Goal: Find specific page/section: Find specific page/section

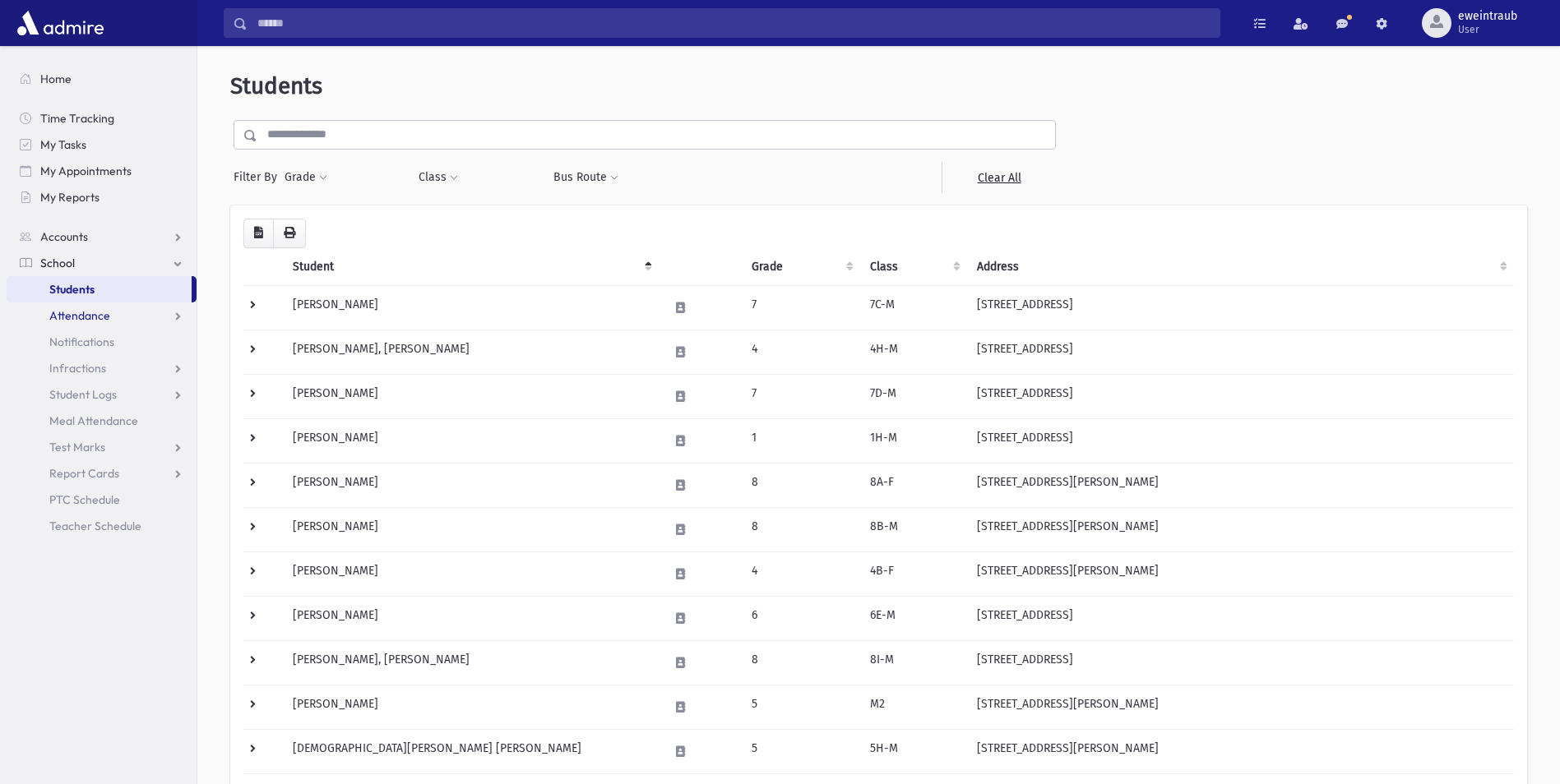
click at [91, 321] on span "Attendance" at bounding box center [80, 316] width 61 height 15
click at [96, 341] on link "Entry" at bounding box center [101, 342] width 190 height 27
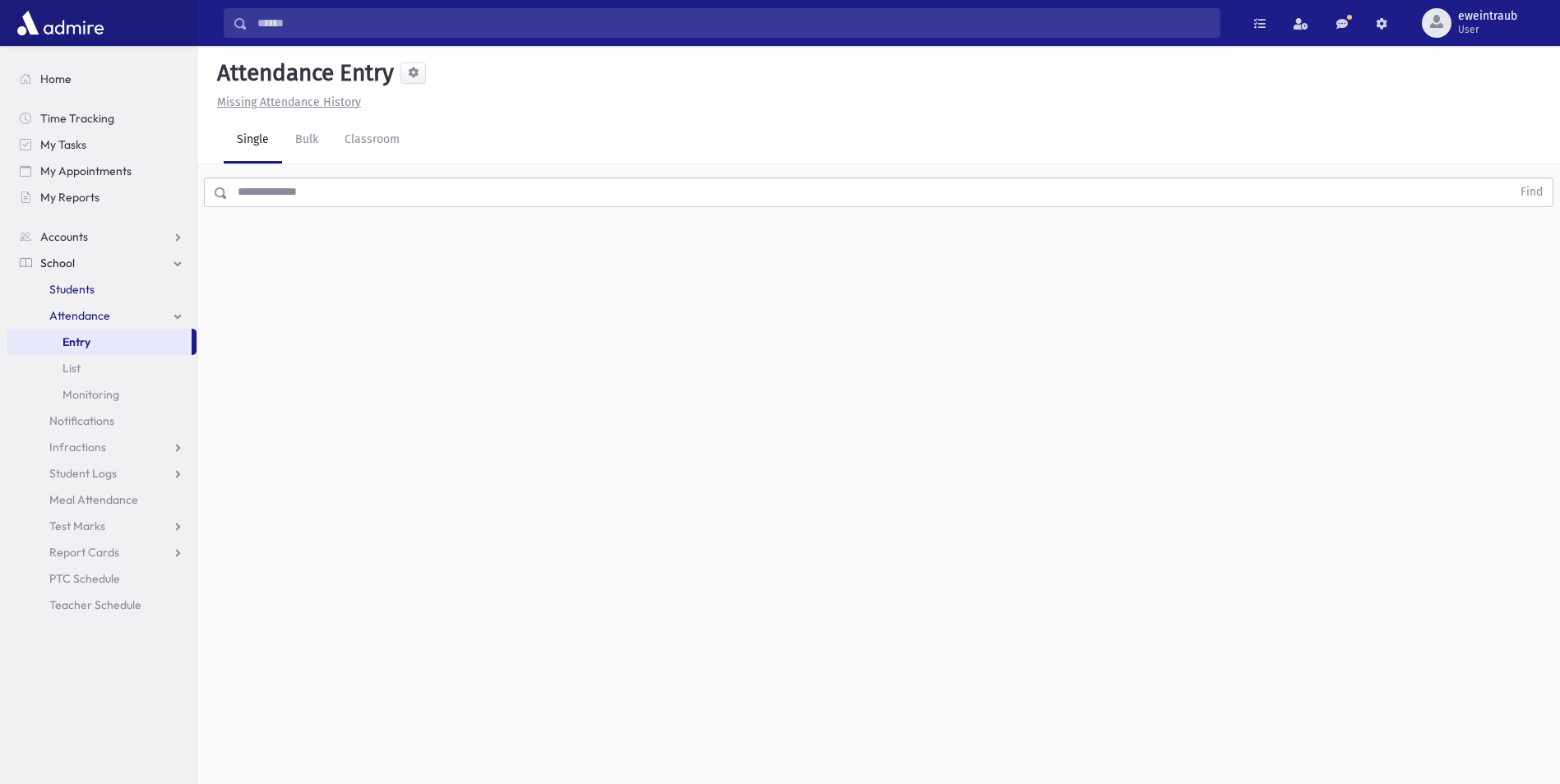
click at [73, 289] on span "Students" at bounding box center [72, 289] width 45 height 15
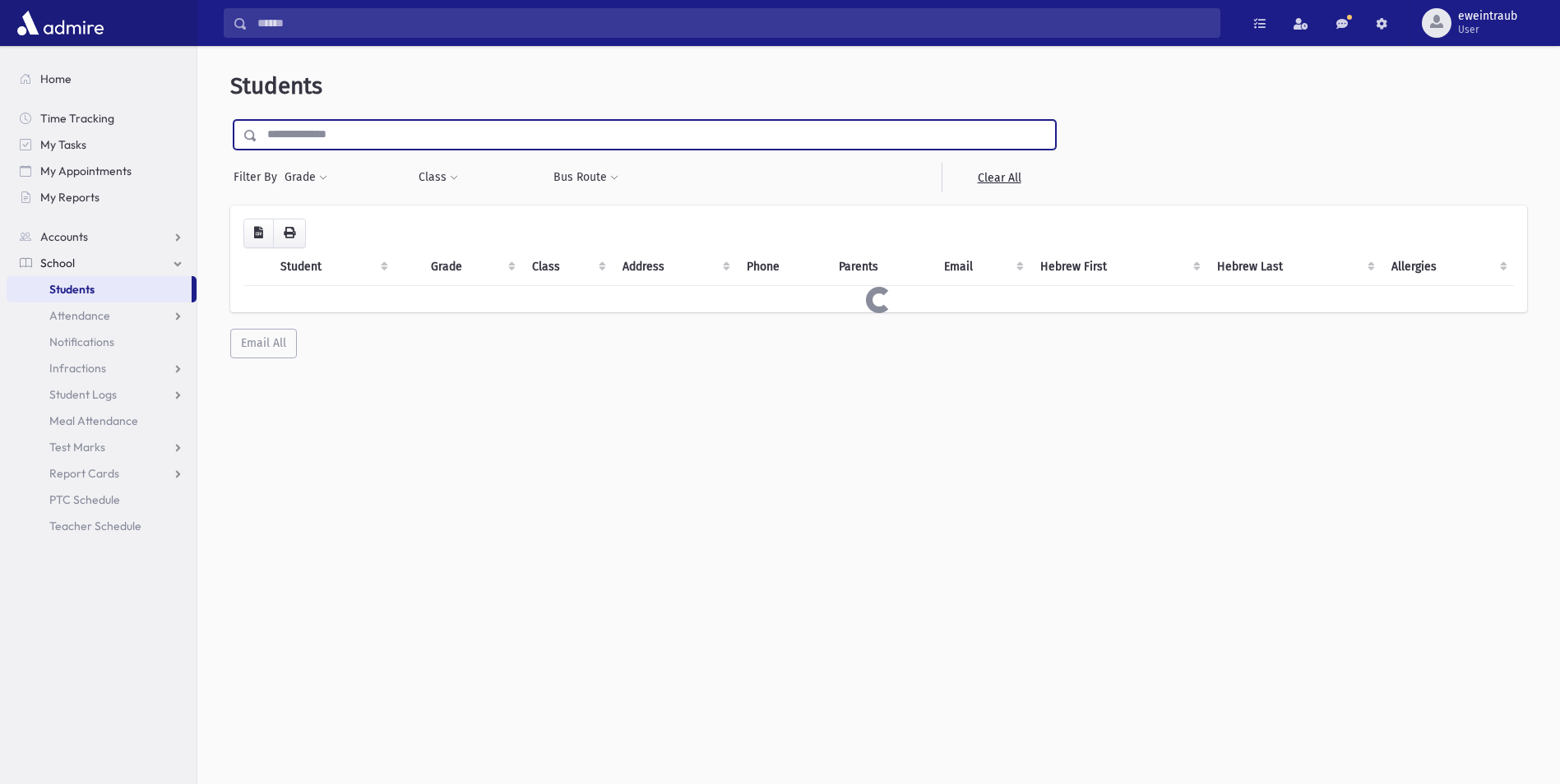
click at [365, 121] on input "text" at bounding box center [656, 135] width 798 height 29
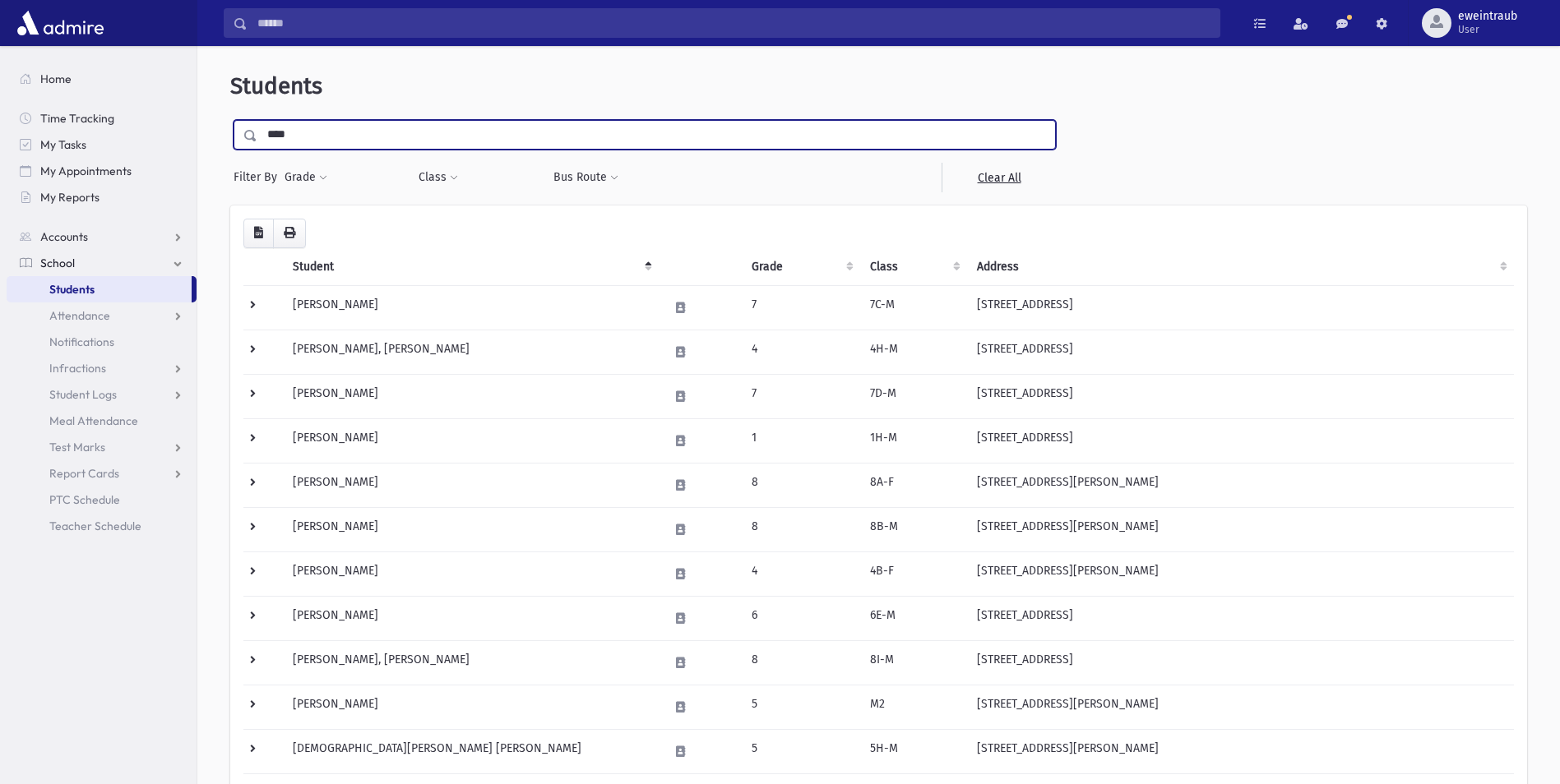
type input "****"
click at [230, 120] on input "submit" at bounding box center [253, 131] width 46 height 22
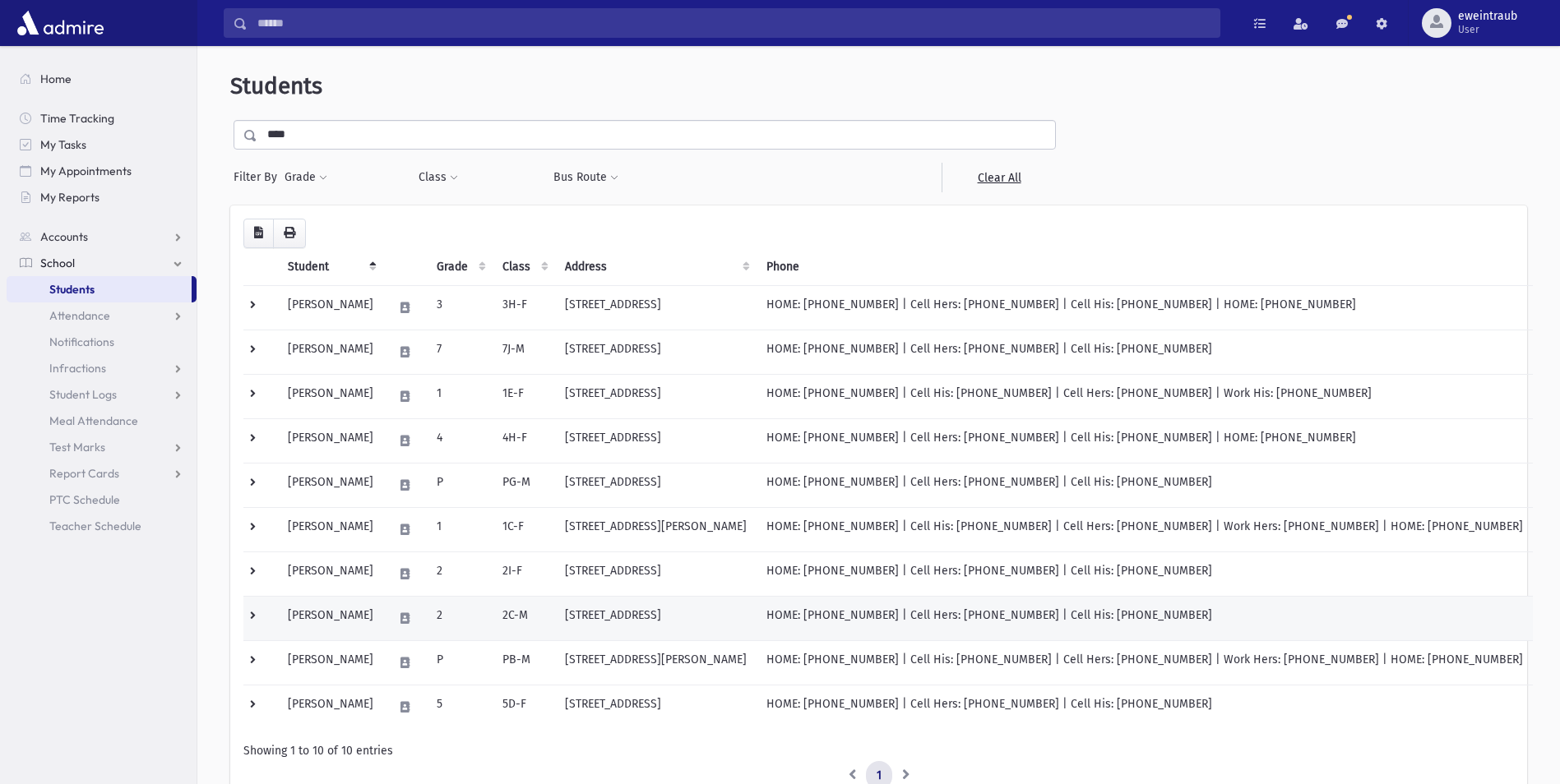
click at [345, 613] on td "Munk, Yaakov" at bounding box center [331, 618] width 106 height 44
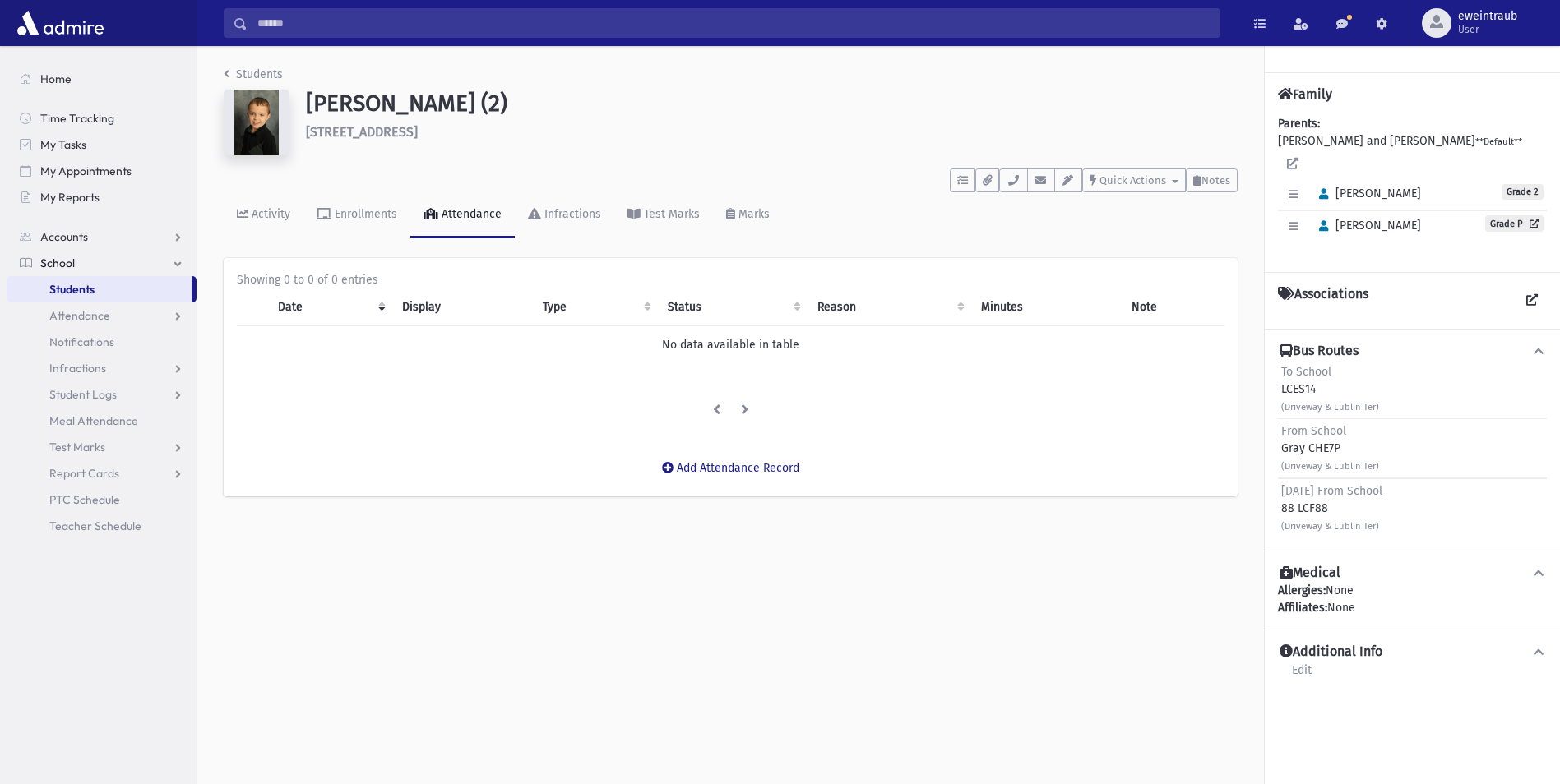
drag, startPoint x: 1345, startPoint y: 432, endPoint x: 1282, endPoint y: 432, distance: 63.0
click at [1282, 432] on div "From School Gray CHE7P (Driveway & [GEOGRAPHIC_DATA])" at bounding box center [1330, 448] width 98 height 51
drag, startPoint x: 1282, startPoint y: 432, endPoint x: 1372, endPoint y: 447, distance: 91.2
click at [1371, 461] on small "(Driveway & Lublin Ter)" at bounding box center [1330, 466] width 98 height 11
drag, startPoint x: 1388, startPoint y: 452, endPoint x: 1262, endPoint y: 431, distance: 127.7
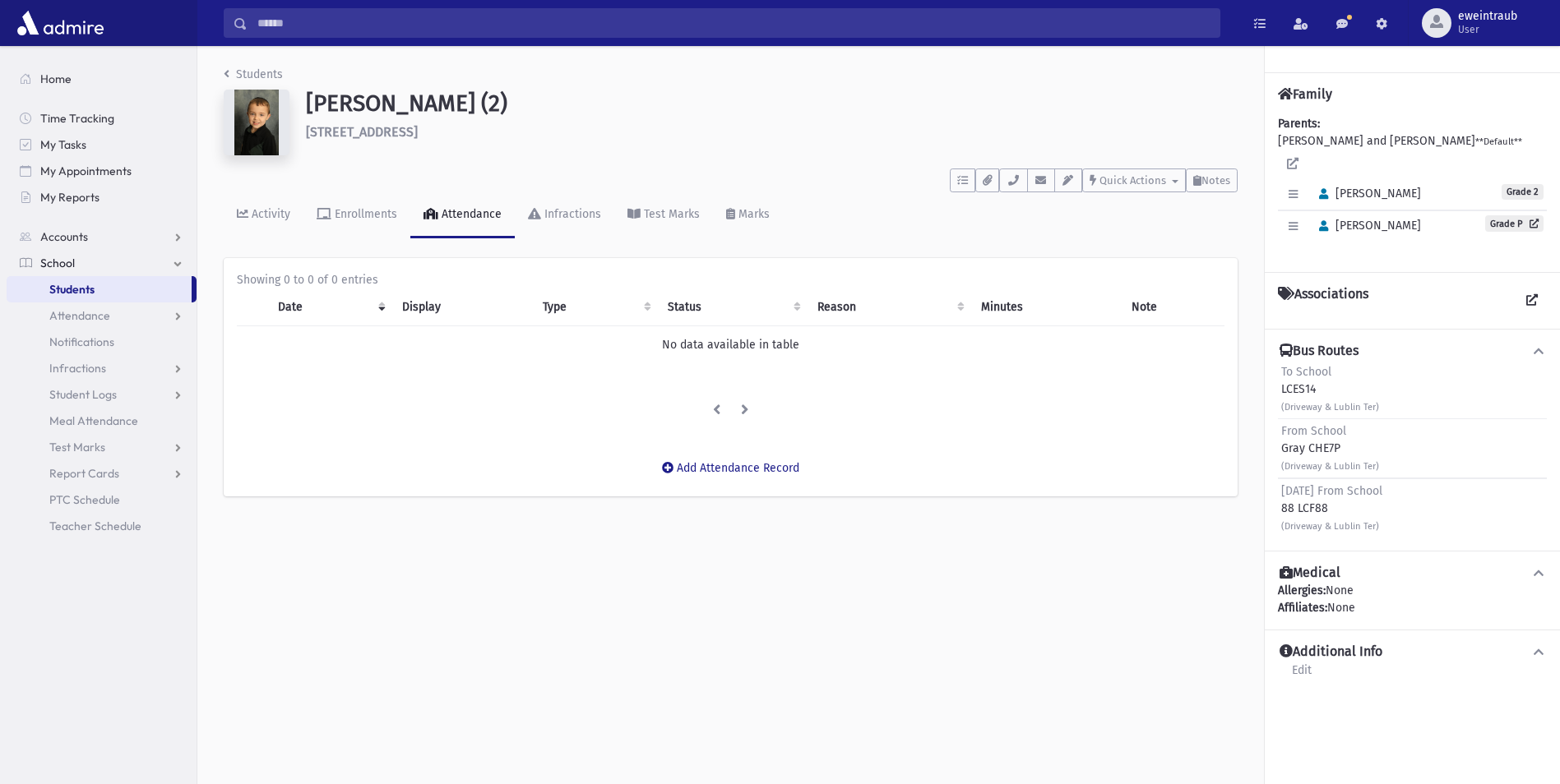
click at [1262, 431] on div "Students [PERSON_NAME] (2) [STREET_ADDRESS] **** To Do's No open tasks Show Lis…" at bounding box center [879, 415] width 1363 height 738
drag, startPoint x: 1262, startPoint y: 431, endPoint x: 1342, endPoint y: 432, distance: 80.0
click at [1341, 432] on div "From School Gray CHE7P (Driveway & [GEOGRAPHIC_DATA])" at bounding box center [1330, 448] width 98 height 51
drag, startPoint x: 1390, startPoint y: 453, endPoint x: 1281, endPoint y: 435, distance: 110.5
click at [1281, 435] on div "From School Gray CHE7P (Driveway & Lublin Ter)" at bounding box center [1411, 449] width 269 height 59
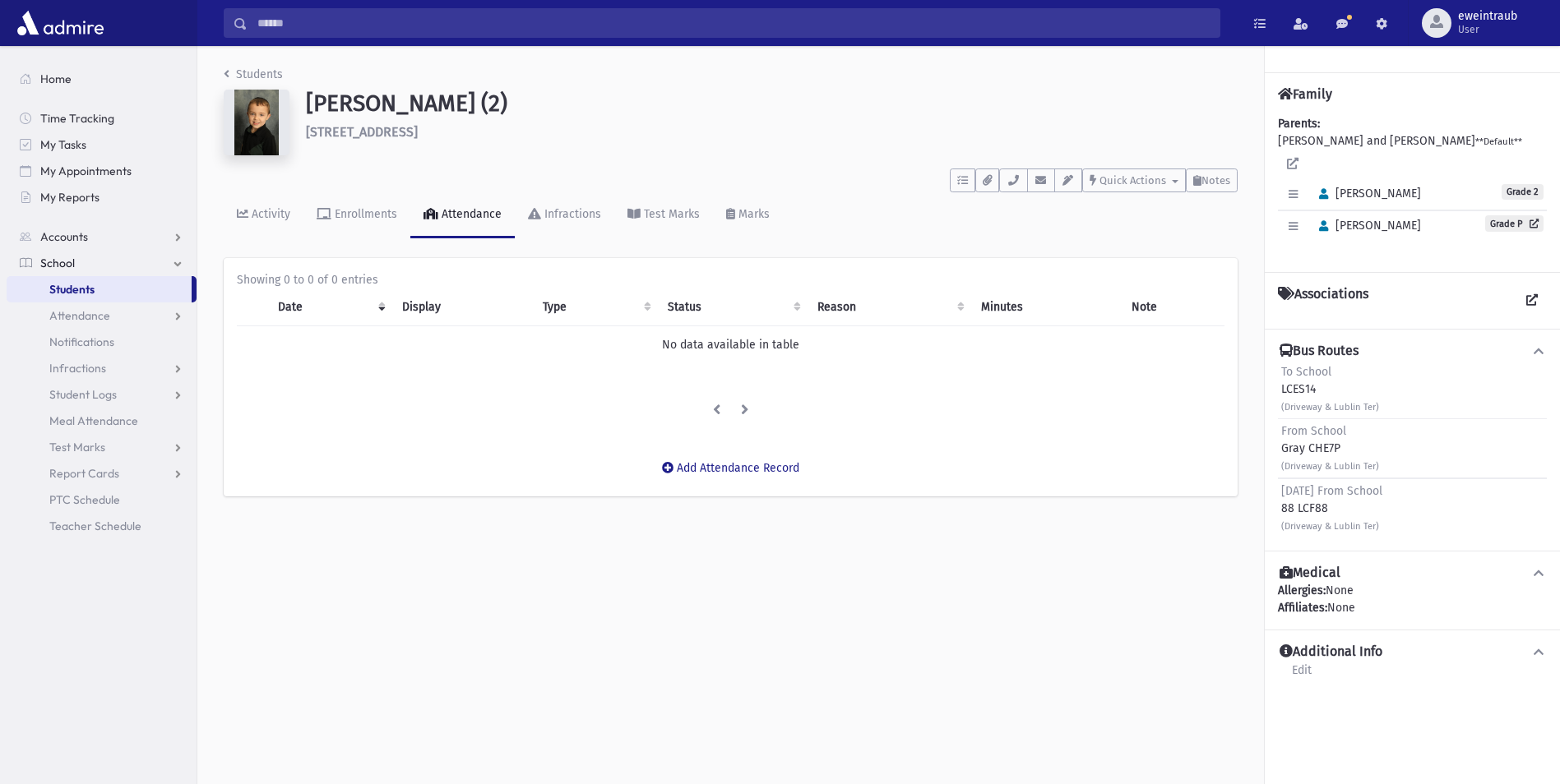
drag, startPoint x: 1281, startPoint y: 435, endPoint x: 1437, endPoint y: 454, distance: 157.2
click at [1437, 454] on div "From School Gray CHE7P (Driveway & Lublin Ter)" at bounding box center [1411, 449] width 269 height 59
click at [227, 72] on icon "breadcrumb" at bounding box center [227, 73] width 6 height 12
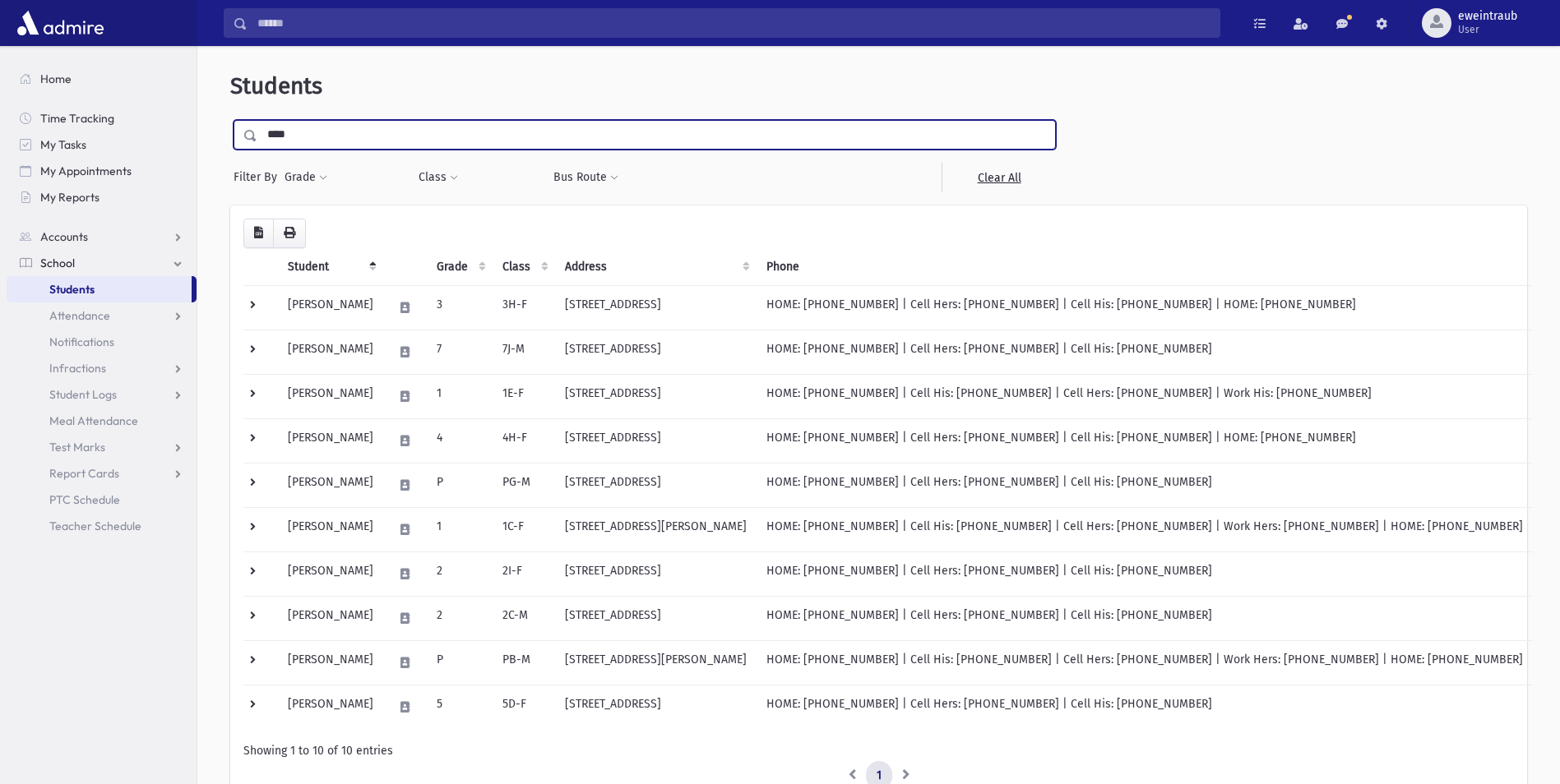
drag, startPoint x: 307, startPoint y: 134, endPoint x: 239, endPoint y: 135, distance: 68.0
click at [239, 135] on div "****" at bounding box center [644, 135] width 822 height 29
type input "*******"
click at [230, 120] on input "submit" at bounding box center [253, 131] width 46 height 22
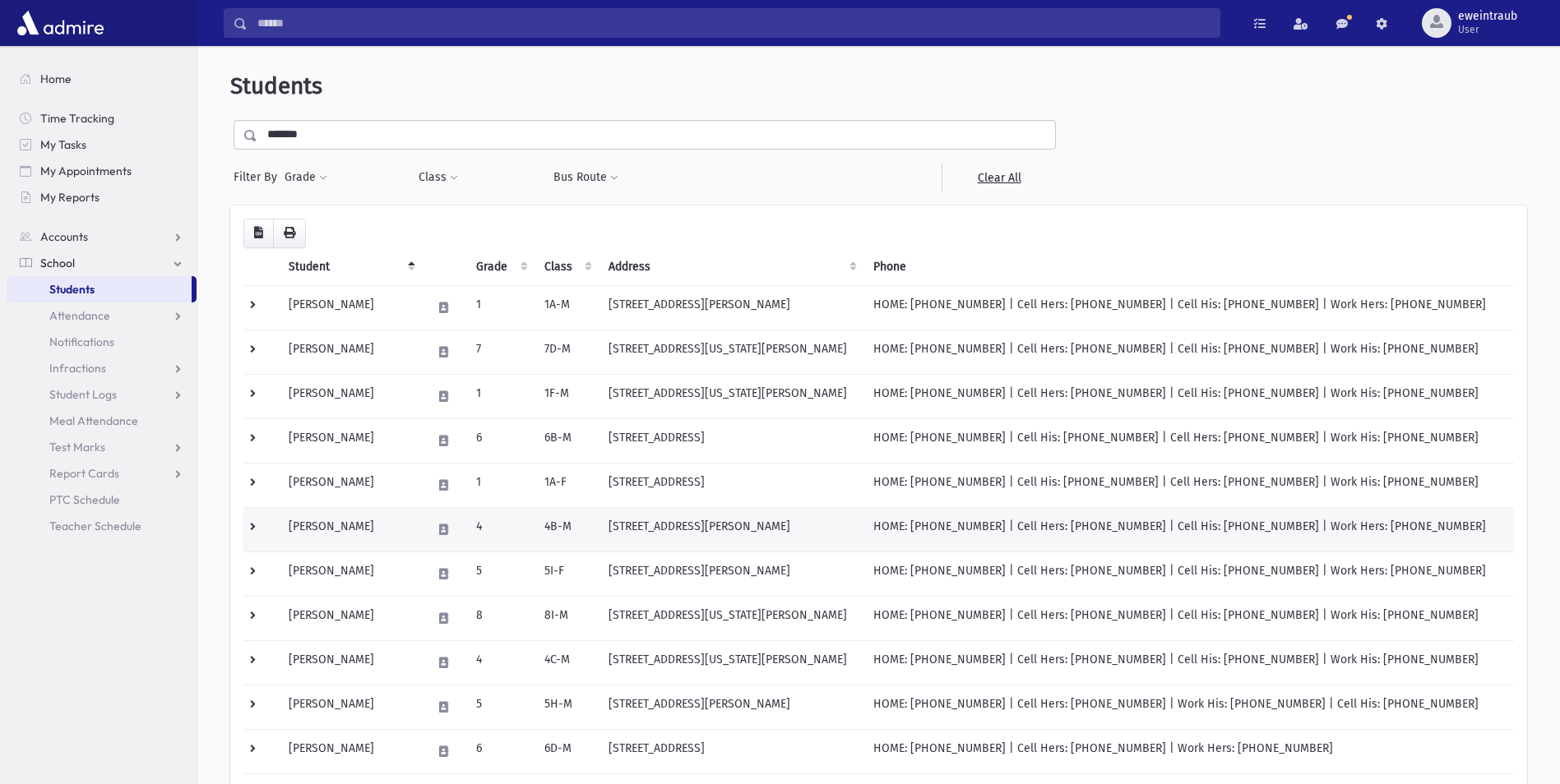
click at [342, 526] on td "[PERSON_NAME]" at bounding box center [351, 529] width 143 height 44
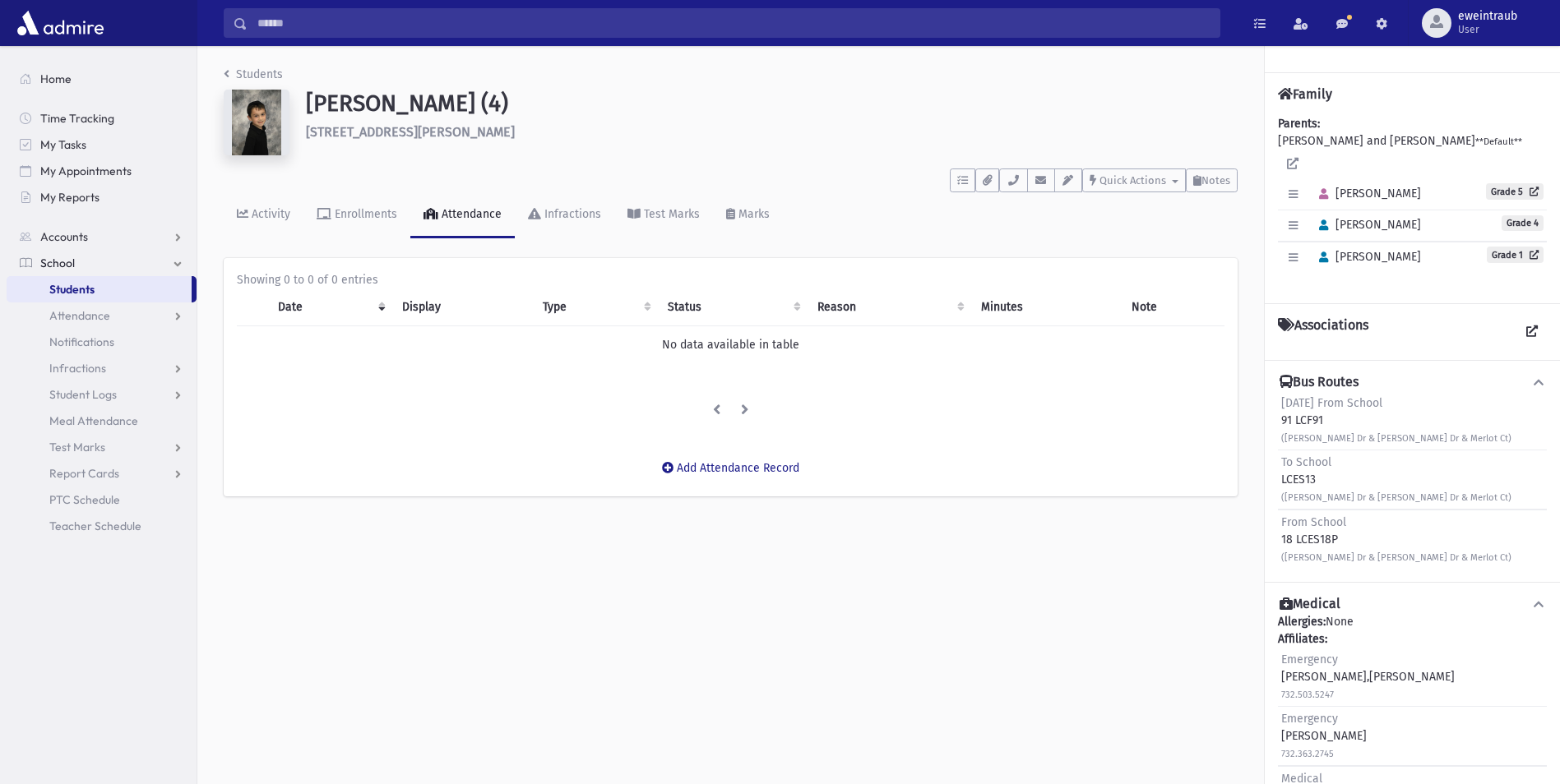
drag, startPoint x: 1329, startPoint y: 484, endPoint x: 1266, endPoint y: 473, distance: 64.0
click at [1266, 473] on div "Bus Routes Friday From School 91 LCF91 (King David Dr & King Saul Dr & Merlot C…" at bounding box center [1411, 471] width 295 height 222
drag, startPoint x: 1266, startPoint y: 473, endPoint x: 801, endPoint y: 529, distance: 468.4
click at [1135, 586] on div "Students Gruskin, Moshe (4) 22 King Solomon Drive Lakewood **** To Do's No open…" at bounding box center [879, 415] width 1363 height 738
click at [232, 73] on link "Students" at bounding box center [253, 73] width 59 height 14
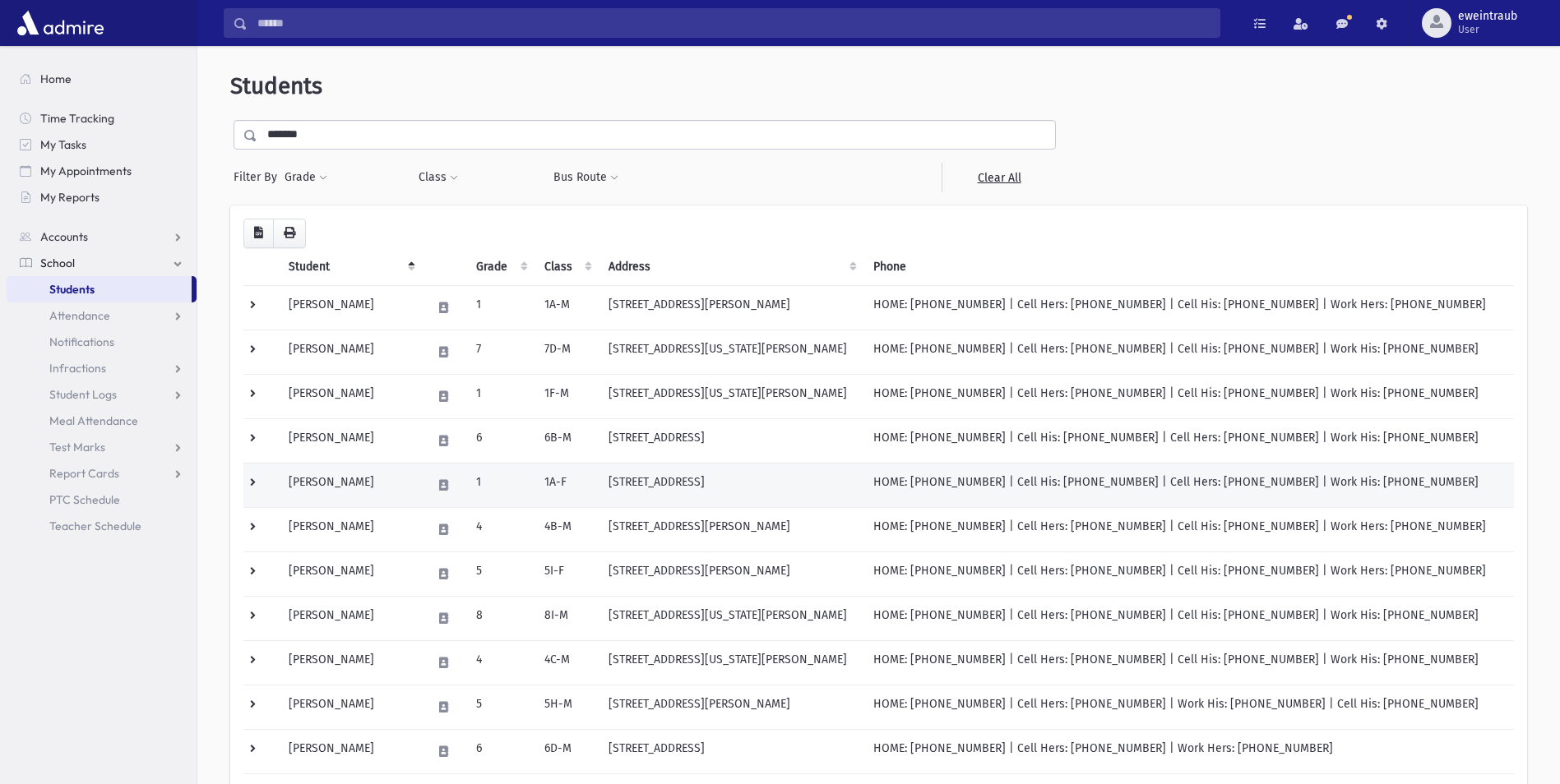
scroll to position [164, 0]
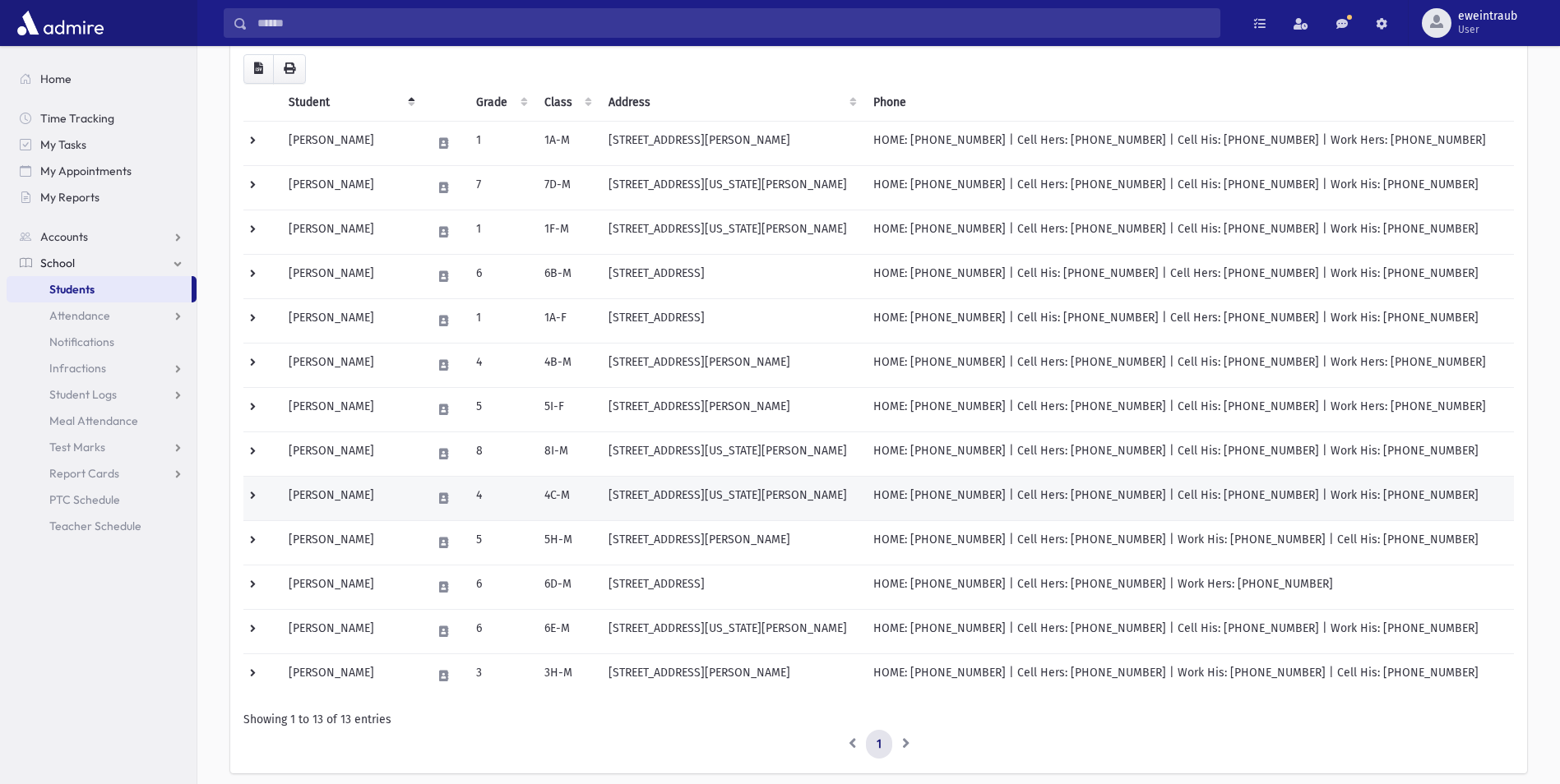
click at [367, 497] on td "[PERSON_NAME]" at bounding box center [351, 498] width 143 height 44
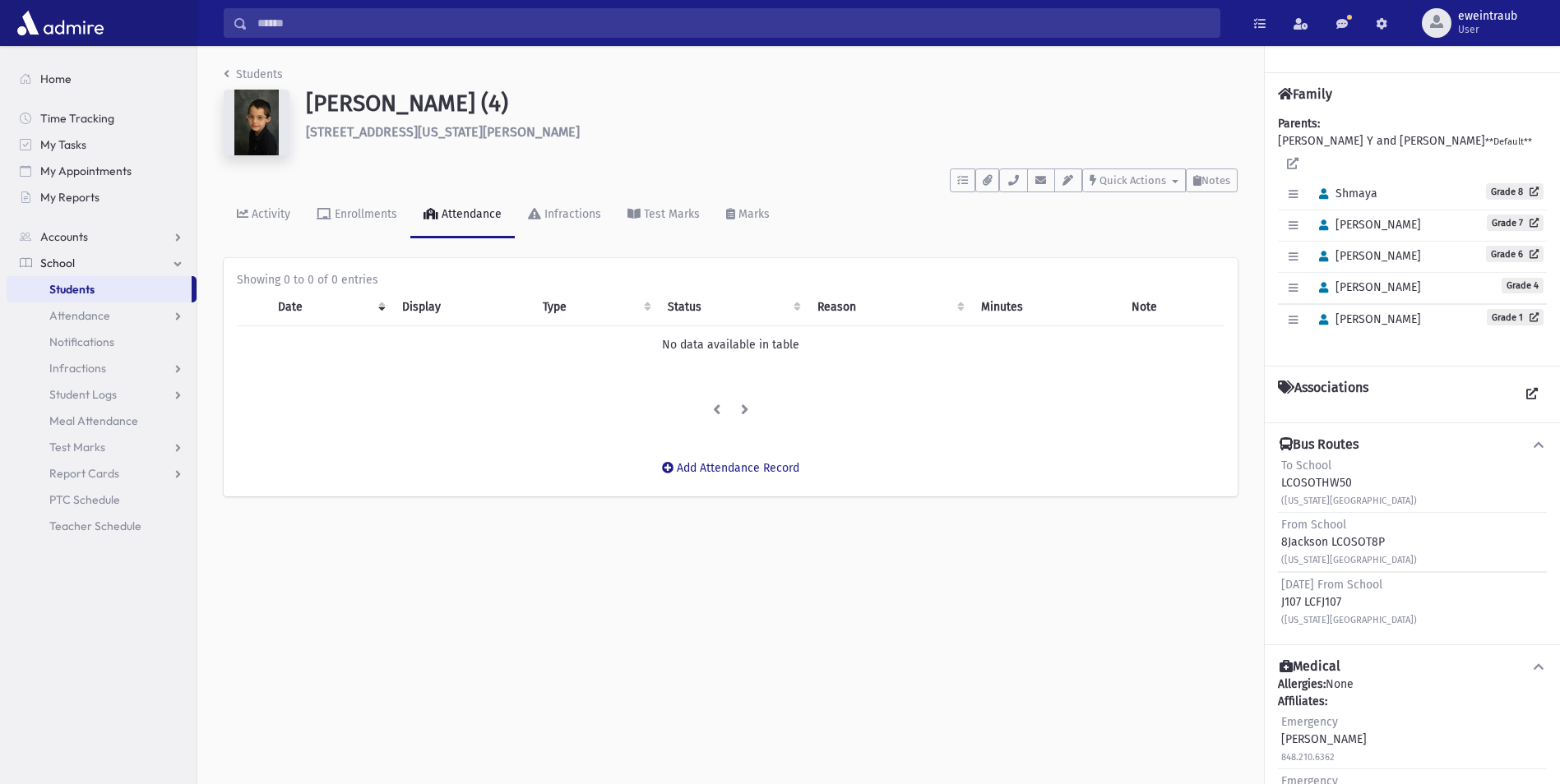
drag, startPoint x: 1386, startPoint y: 523, endPoint x: 1281, endPoint y: 522, distance: 105.0
click at [1281, 522] on div "From School 8Jackson LCOSOT8P (Arizona Ave & Brookwood Pkwy)" at bounding box center [1349, 542] width 136 height 51
click at [264, 103] on img at bounding box center [257, 123] width 66 height 66
drag, startPoint x: 359, startPoint y: 518, endPoint x: 358, endPoint y: 499, distance: 19.0
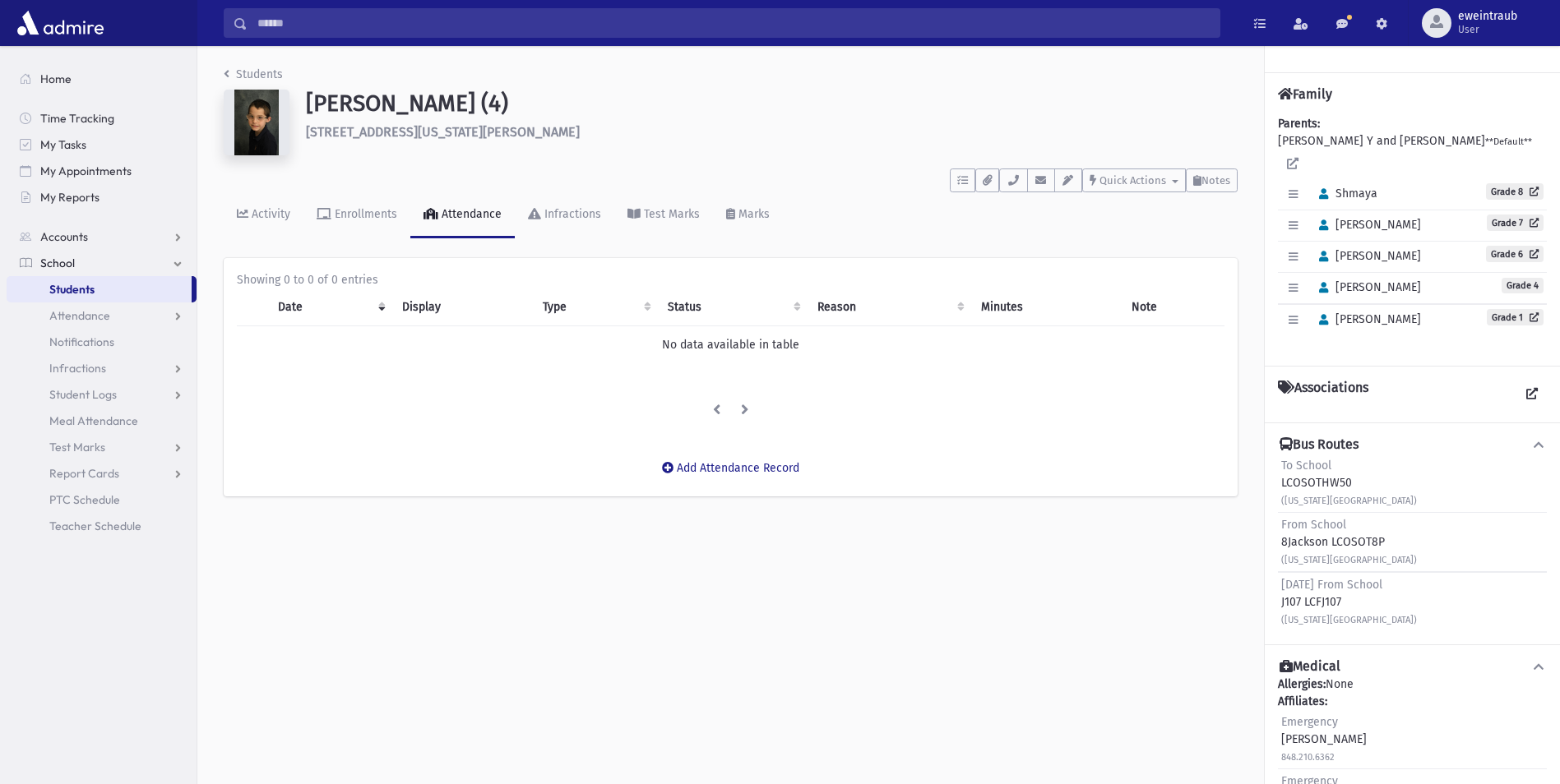
click at [359, 507] on div "Students Gruskin, Yaakov Yehuda (4) 14 Arizona Ave Jackson **** To Do's No open…" at bounding box center [730, 289] width 1066 height 487
click at [227, 75] on icon "breadcrumb" at bounding box center [227, 73] width 6 height 12
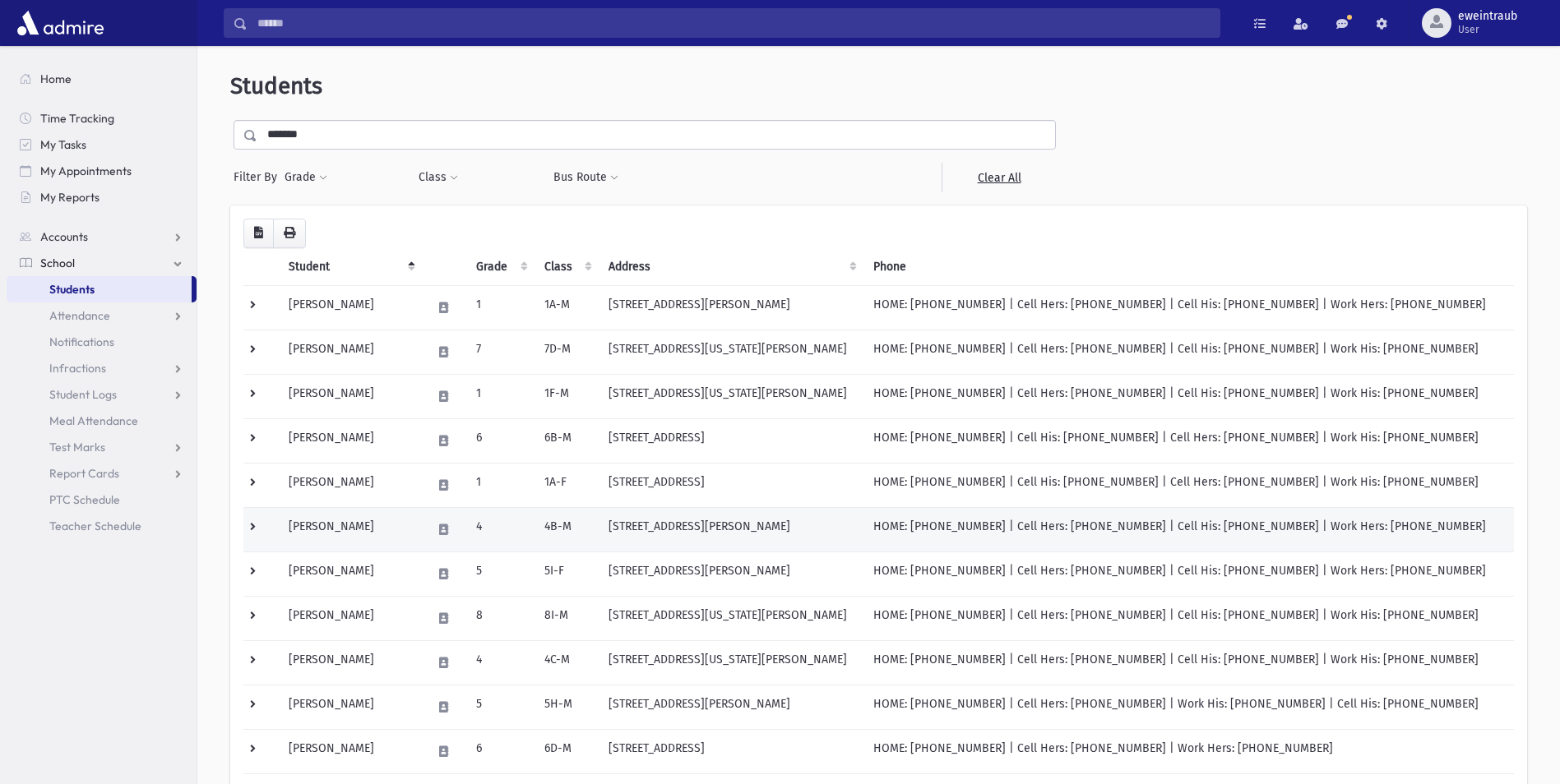
click at [334, 532] on td "Gruskin, Moshe" at bounding box center [351, 529] width 143 height 44
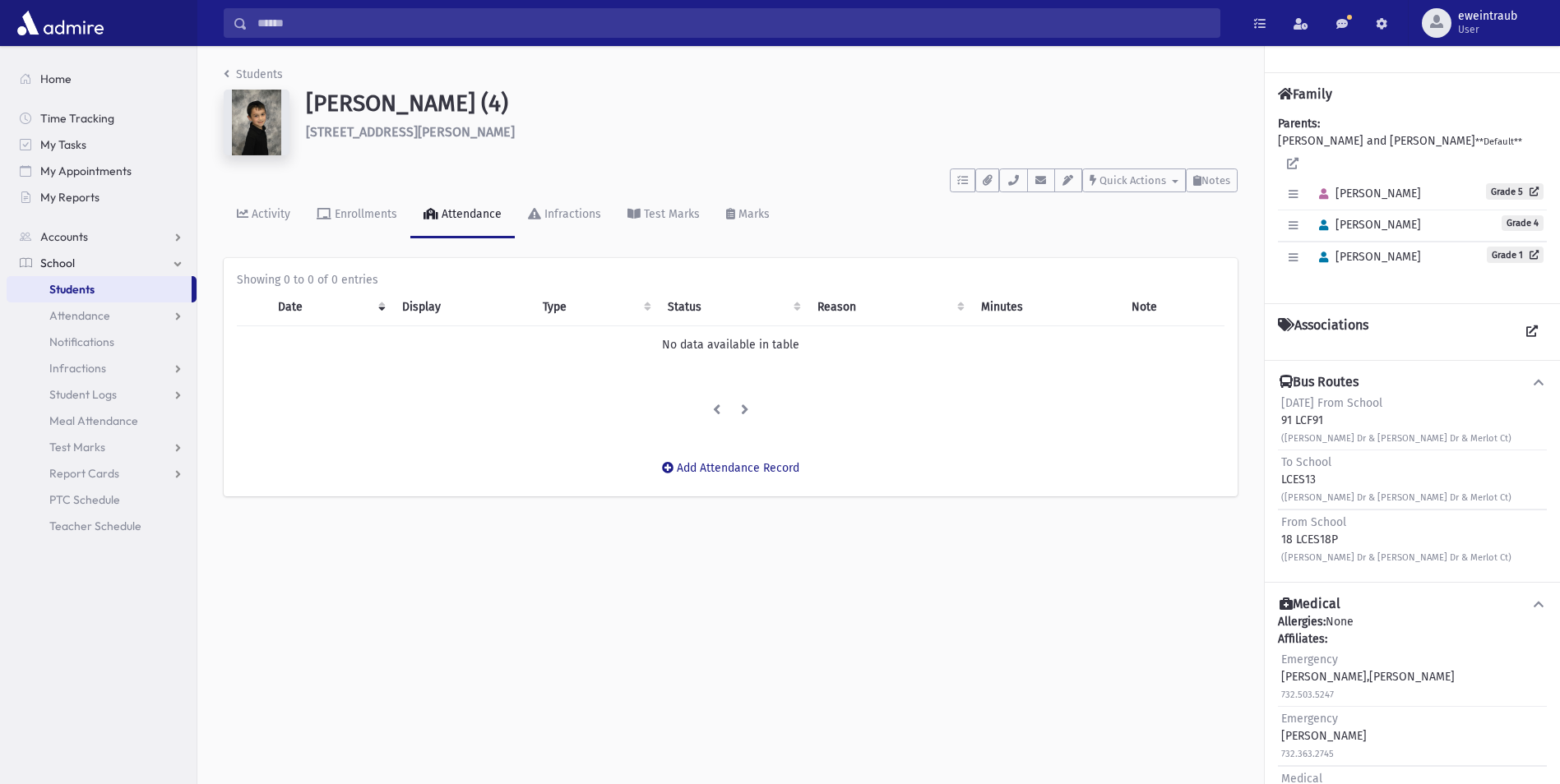
drag, startPoint x: 1335, startPoint y: 478, endPoint x: 1277, endPoint y: 478, distance: 58.0
click at [1277, 478] on div "To School LCES13 ([PERSON_NAME] Dr & [PERSON_NAME] Dr & Merlot Ct)" at bounding box center [1411, 480] width 269 height 59
drag, startPoint x: 1277, startPoint y: 478, endPoint x: 1365, endPoint y: 480, distance: 88.0
click at [1365, 480] on div "To School LCES13 ([PERSON_NAME] Dr & [PERSON_NAME] Dr & Merlot Ct)" at bounding box center [1396, 479] width 230 height 51
drag, startPoint x: 223, startPoint y: 72, endPoint x: 225, endPoint y: 80, distance: 8.2
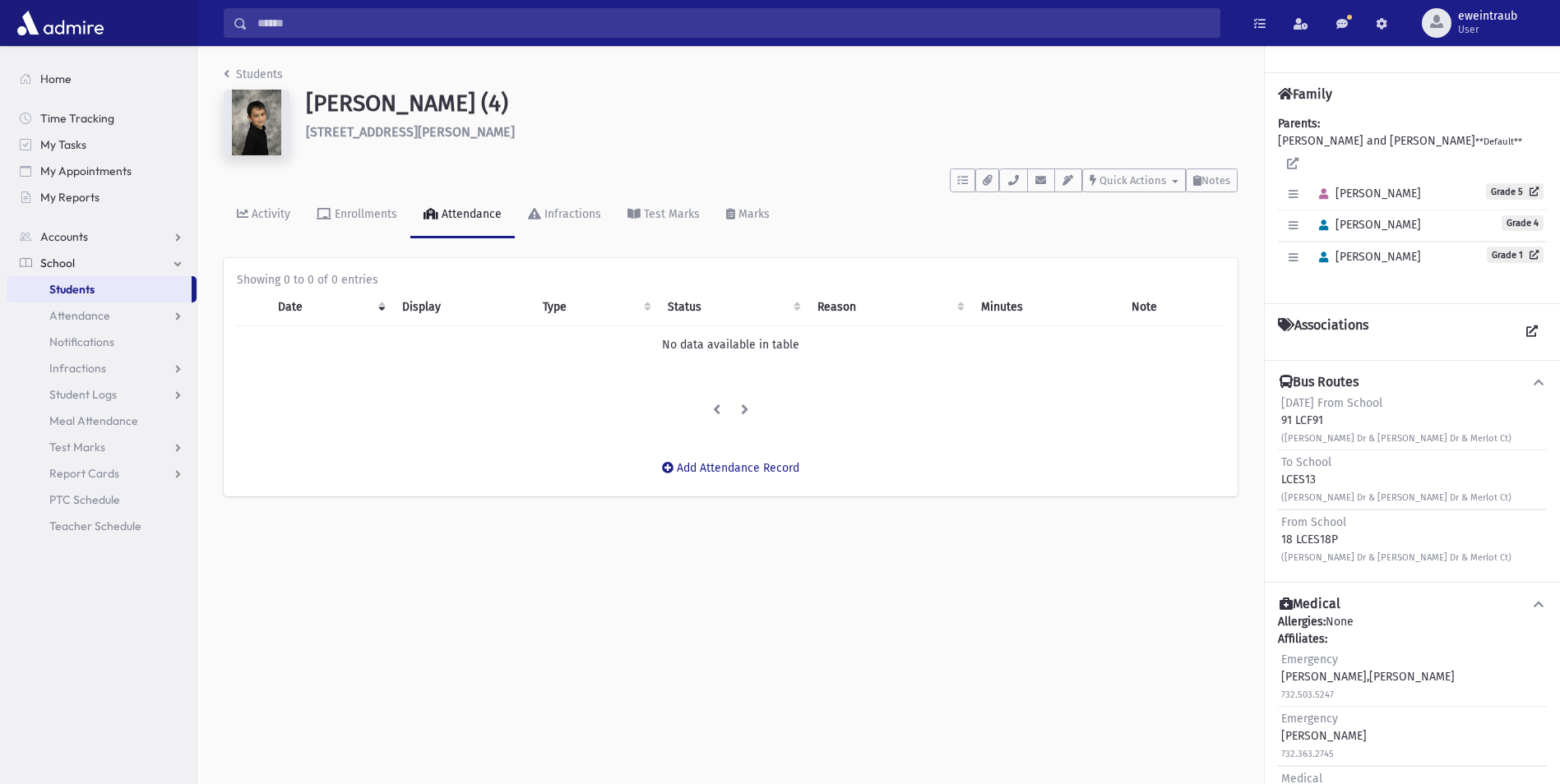
click at [224, 72] on div "Students Gruskin, Moshe (4) 22 King Solomon Drive Lakewood **** To Do's No open…" at bounding box center [730, 289] width 1066 height 487
click at [240, 74] on link "Students" at bounding box center [253, 73] width 59 height 14
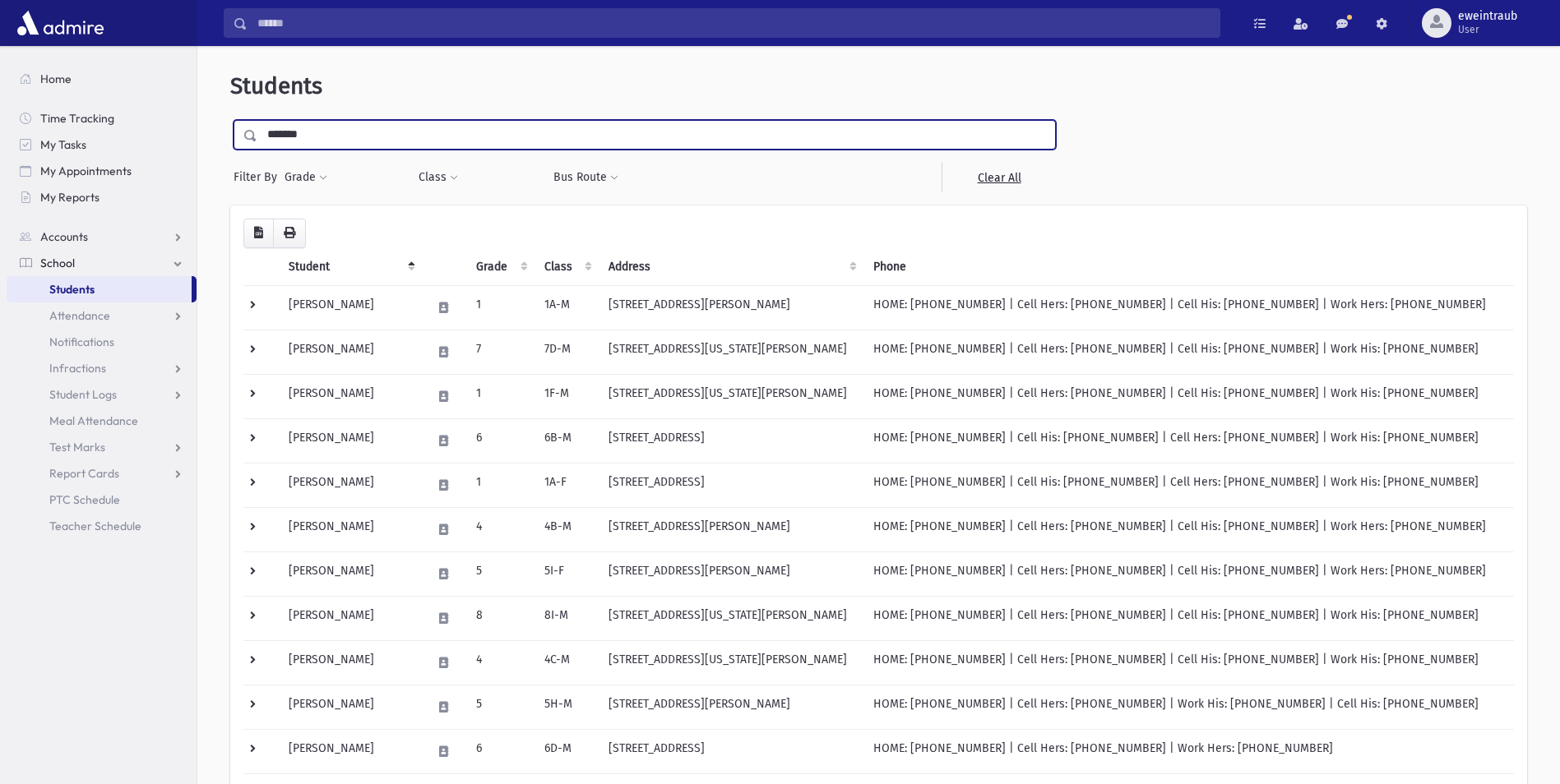
drag, startPoint x: 319, startPoint y: 131, endPoint x: 228, endPoint y: 133, distance: 91.0
click at [228, 133] on div "Students ******* Filter By Grade * * * * * * * * * * Filter Class ** **" at bounding box center [878, 528] width 1349 height 951
type input "*****"
click at [230, 120] on input "submit" at bounding box center [253, 131] width 46 height 22
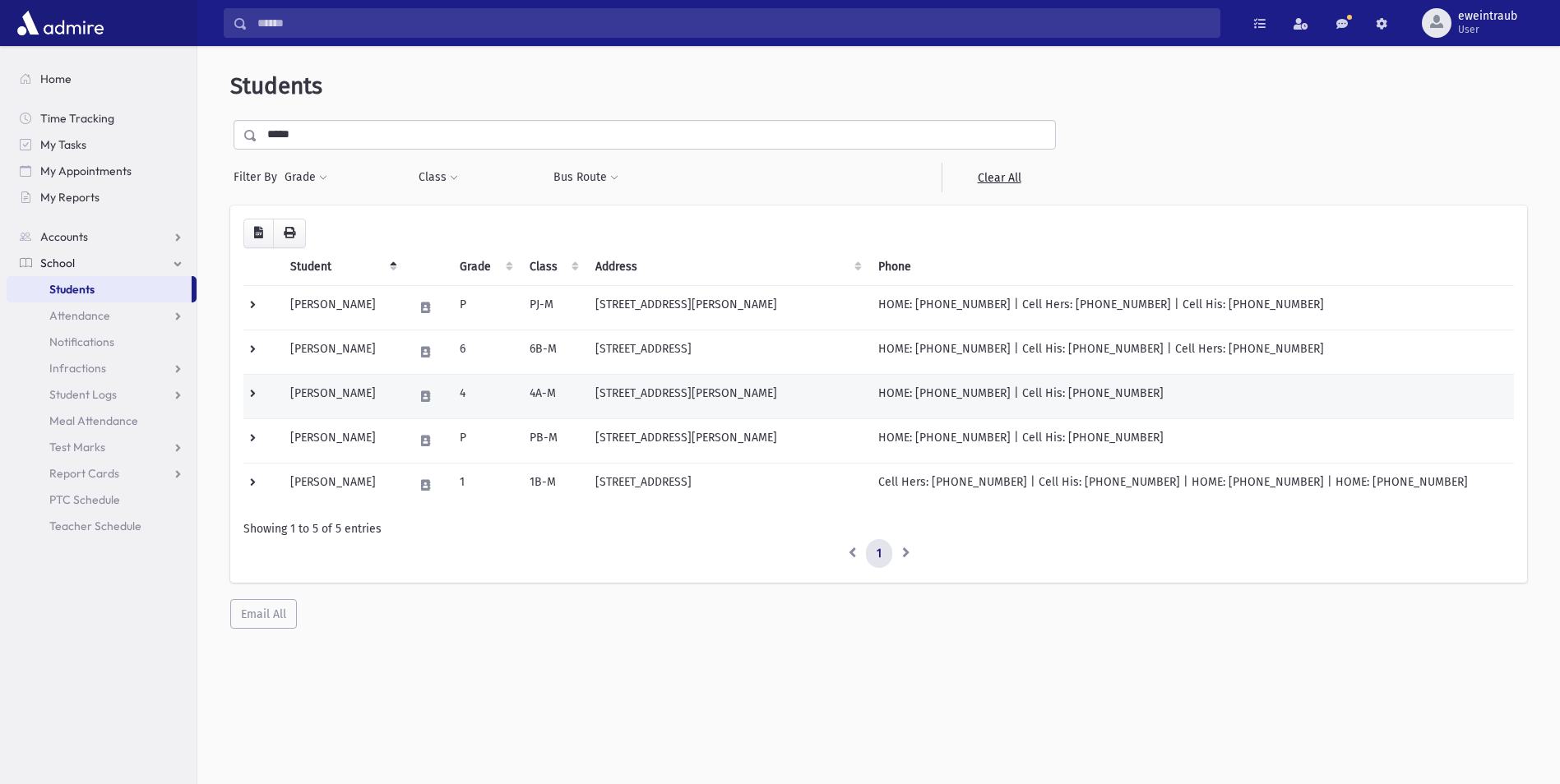
click at [338, 396] on td "Sochet, Yisrael" at bounding box center [342, 396] width 123 height 44
